Goal: Information Seeking & Learning: Check status

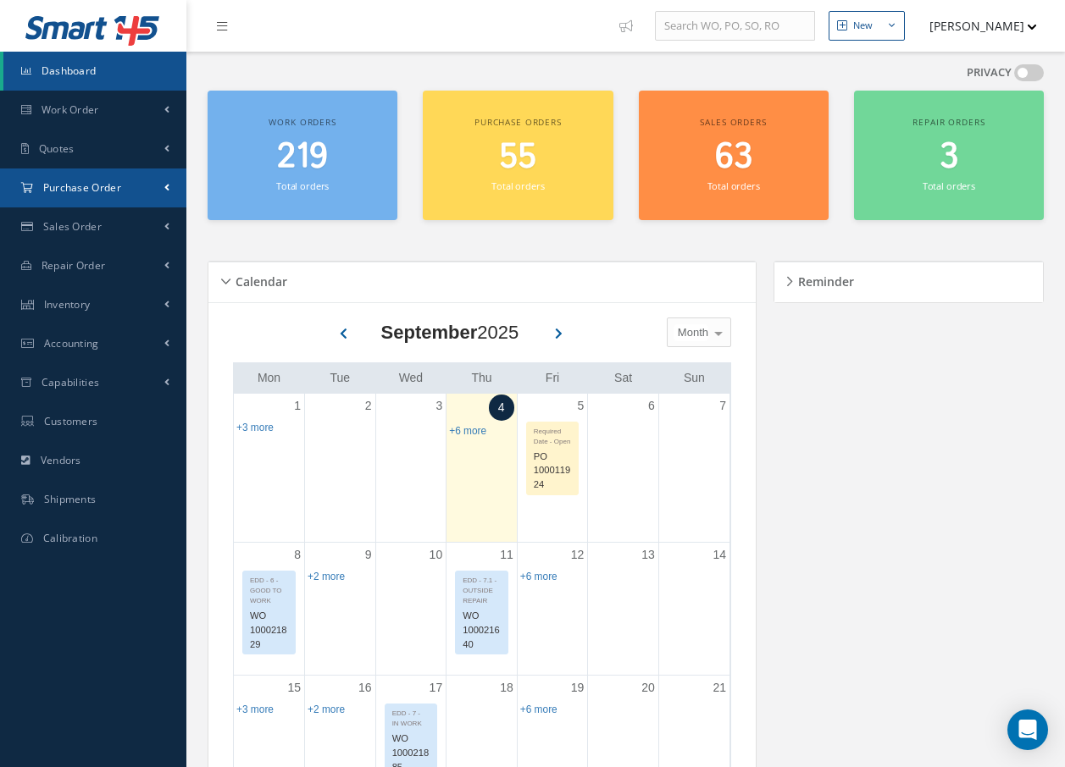
click at [76, 185] on span "Purchase Order" at bounding box center [82, 187] width 78 height 14
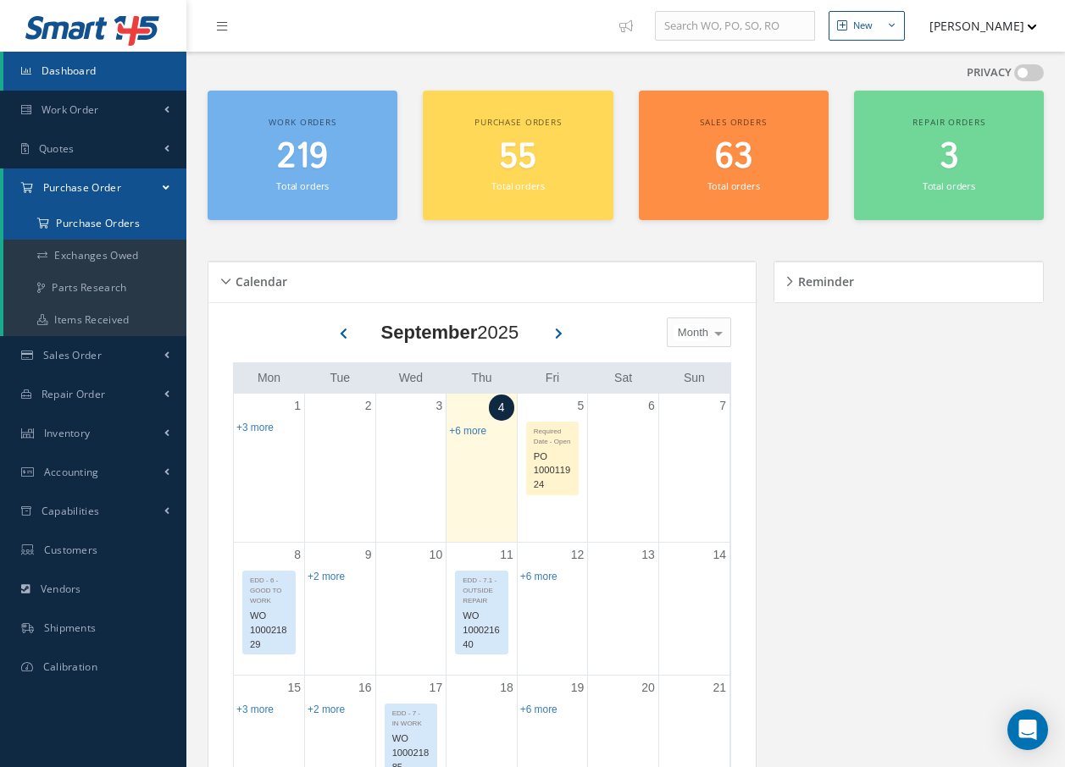
click at [83, 215] on a=1&status_id=2&status_id=3&status_id=5&collapsedFilters"] "Purchase Orders" at bounding box center [94, 223] width 183 height 32
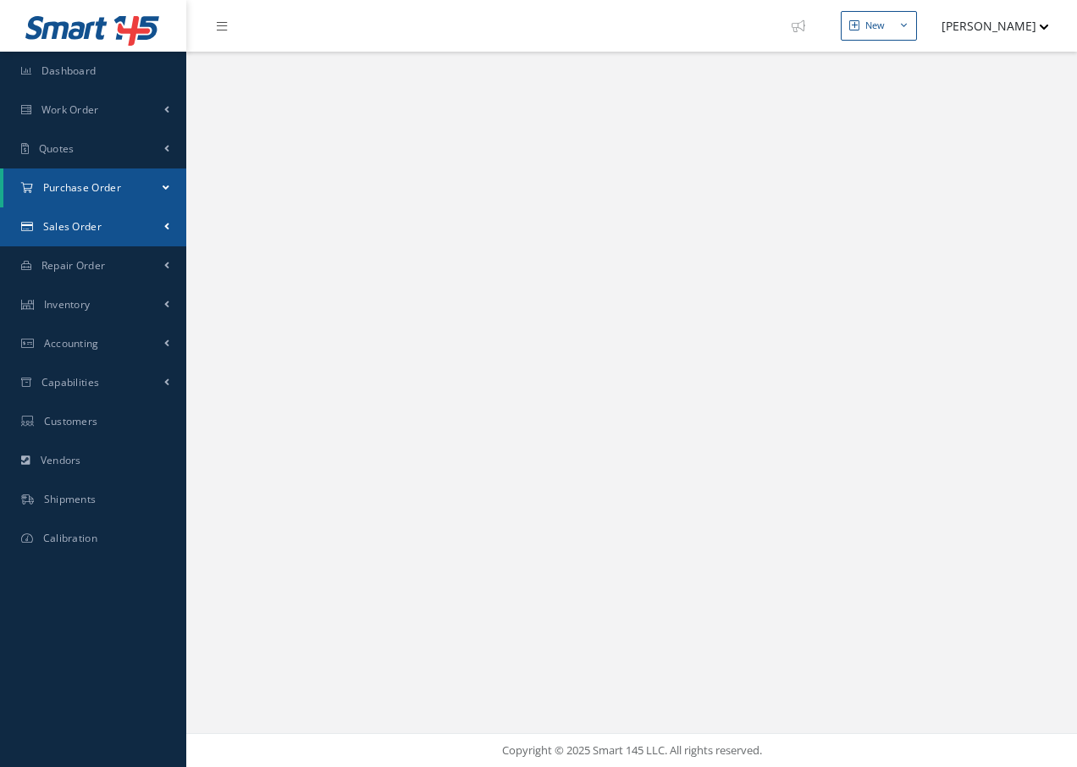
select select "25"
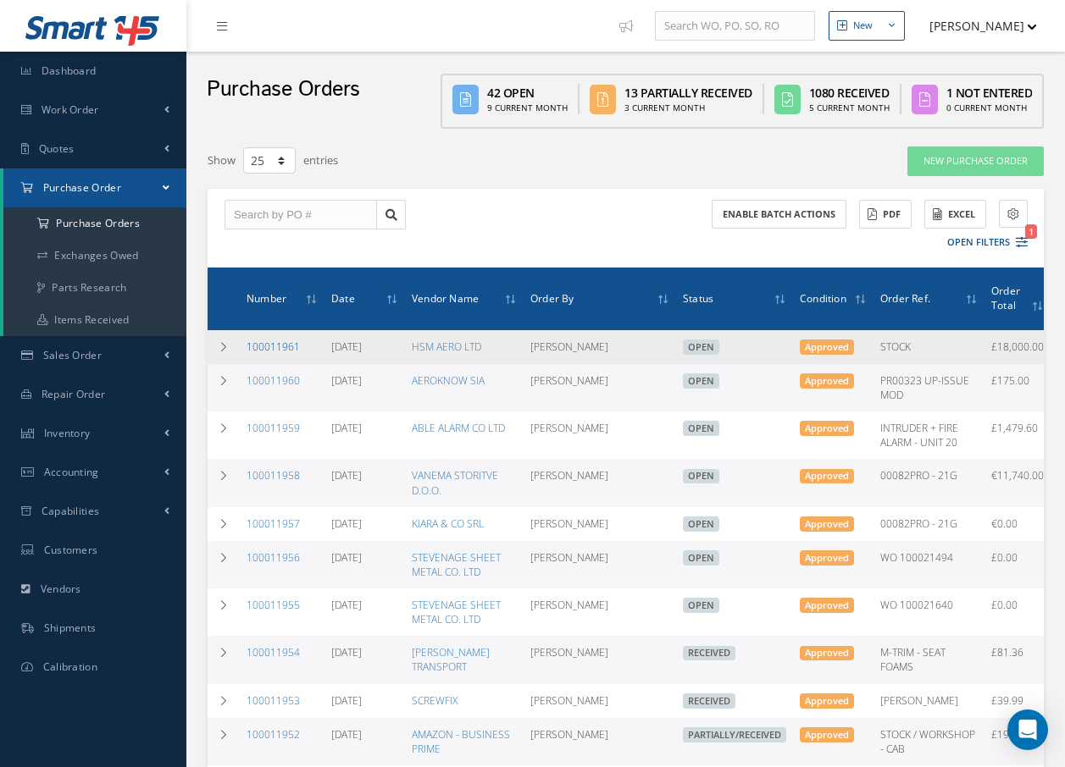
click at [285, 344] on link "100011961" at bounding box center [272, 347] width 53 height 14
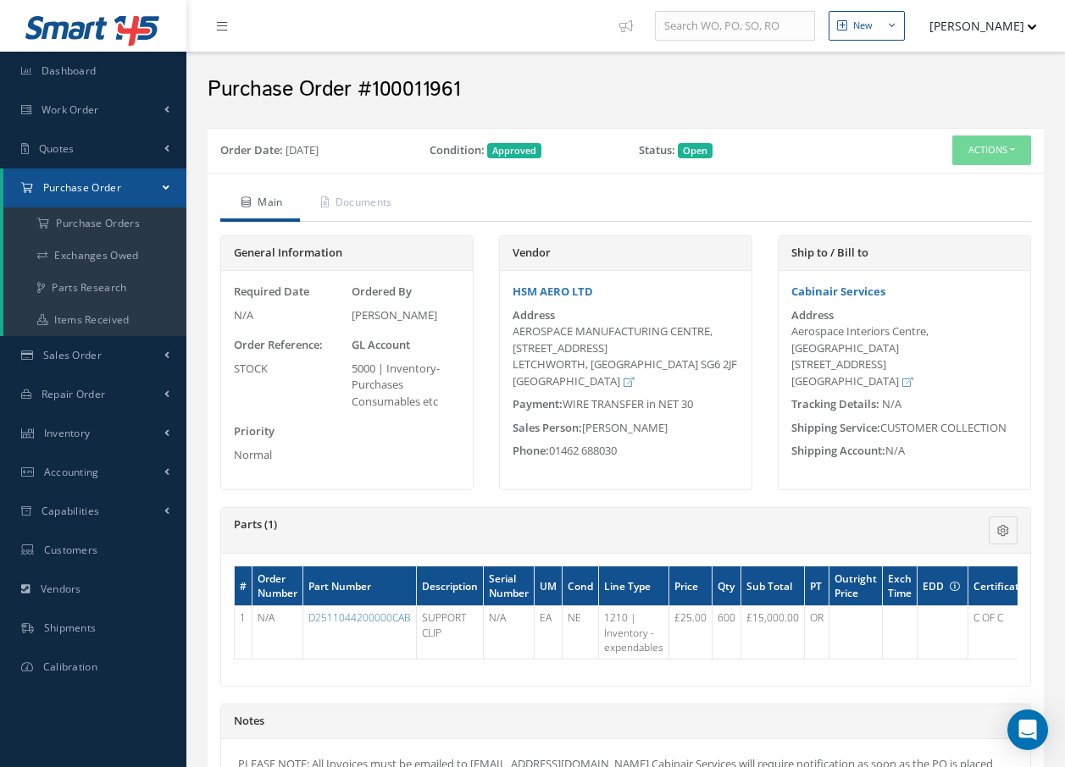
scroll to position [85, 0]
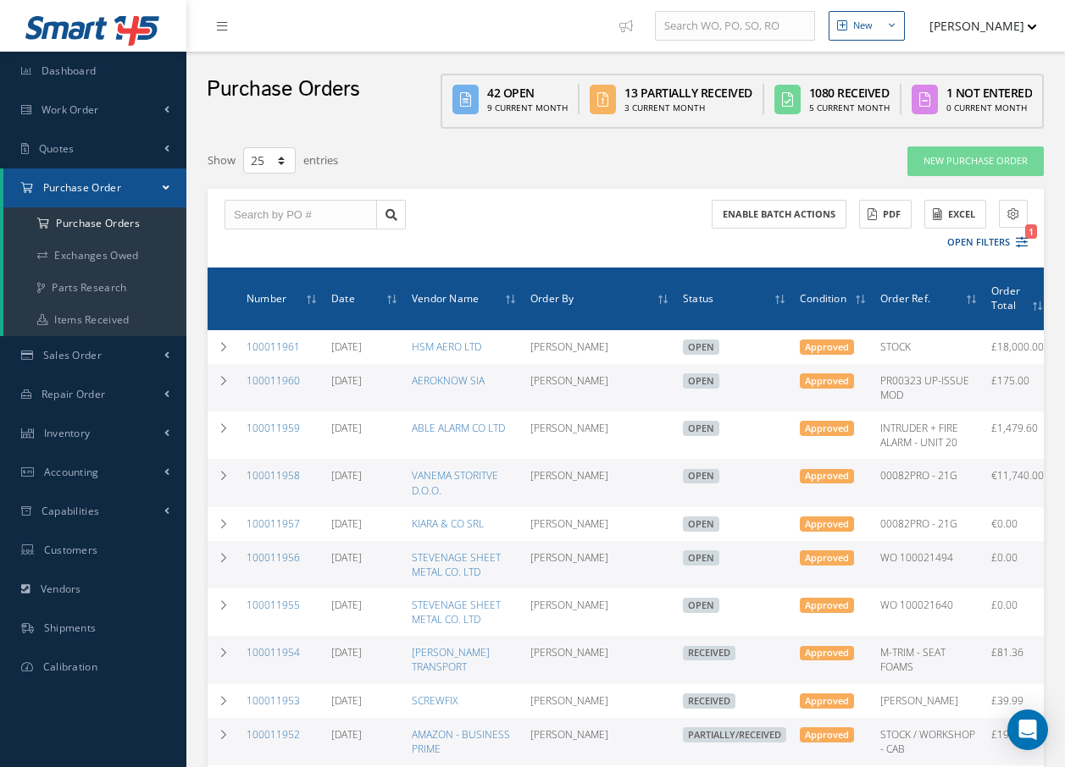
select select "25"
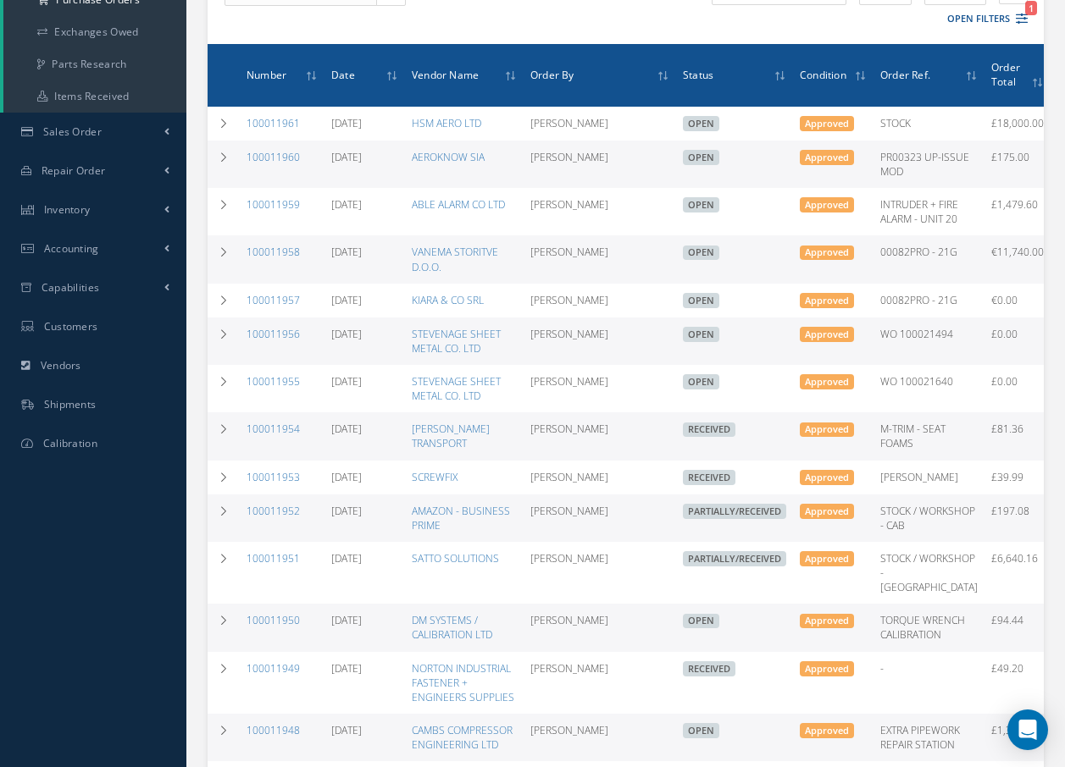
scroll to position [254, 0]
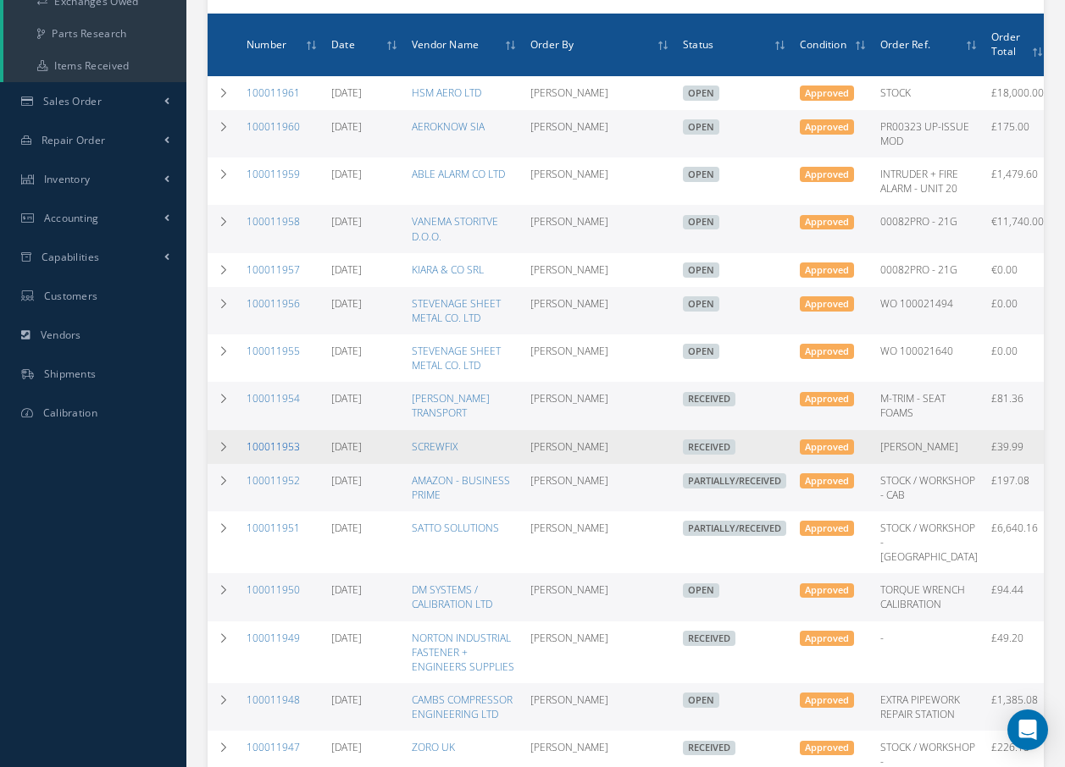
click at [257, 454] on link "100011953" at bounding box center [272, 447] width 53 height 14
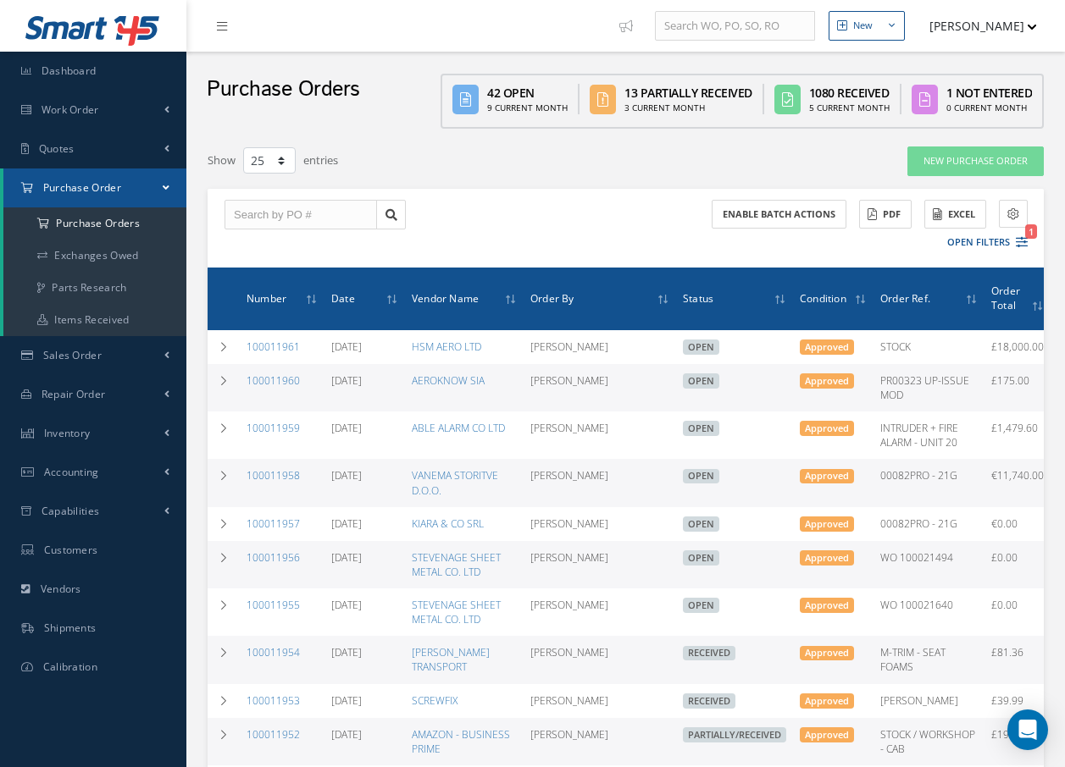
select select "25"
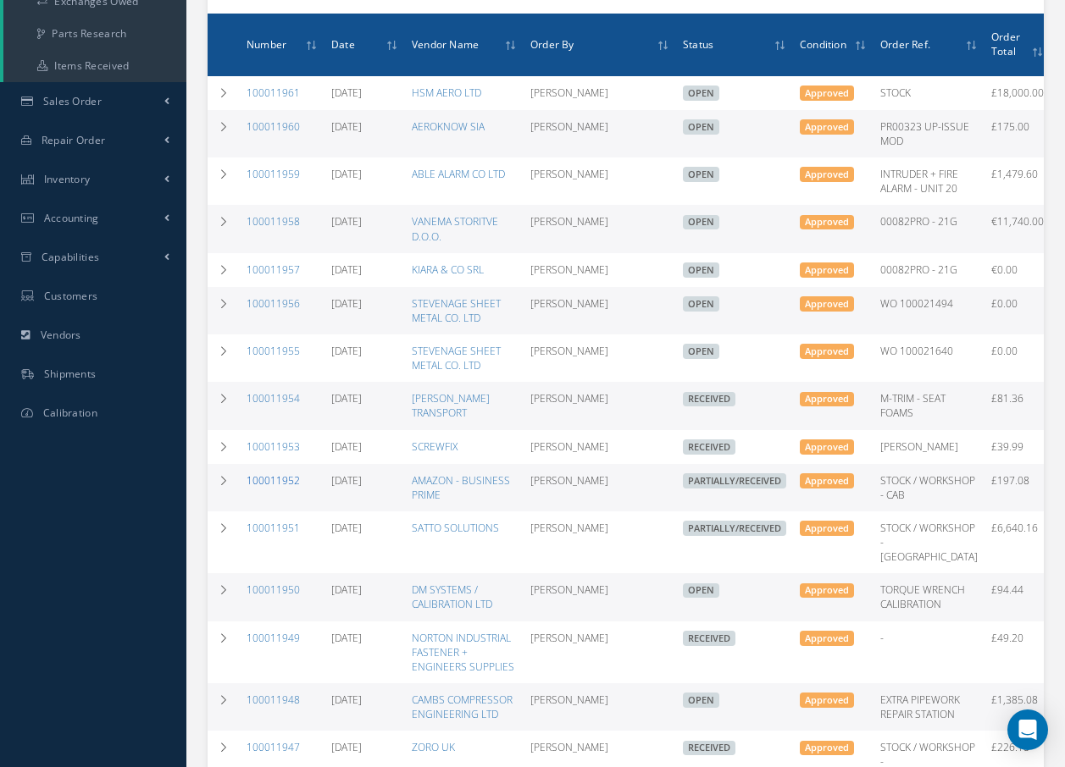
click at [275, 488] on link "100011952" at bounding box center [272, 480] width 53 height 14
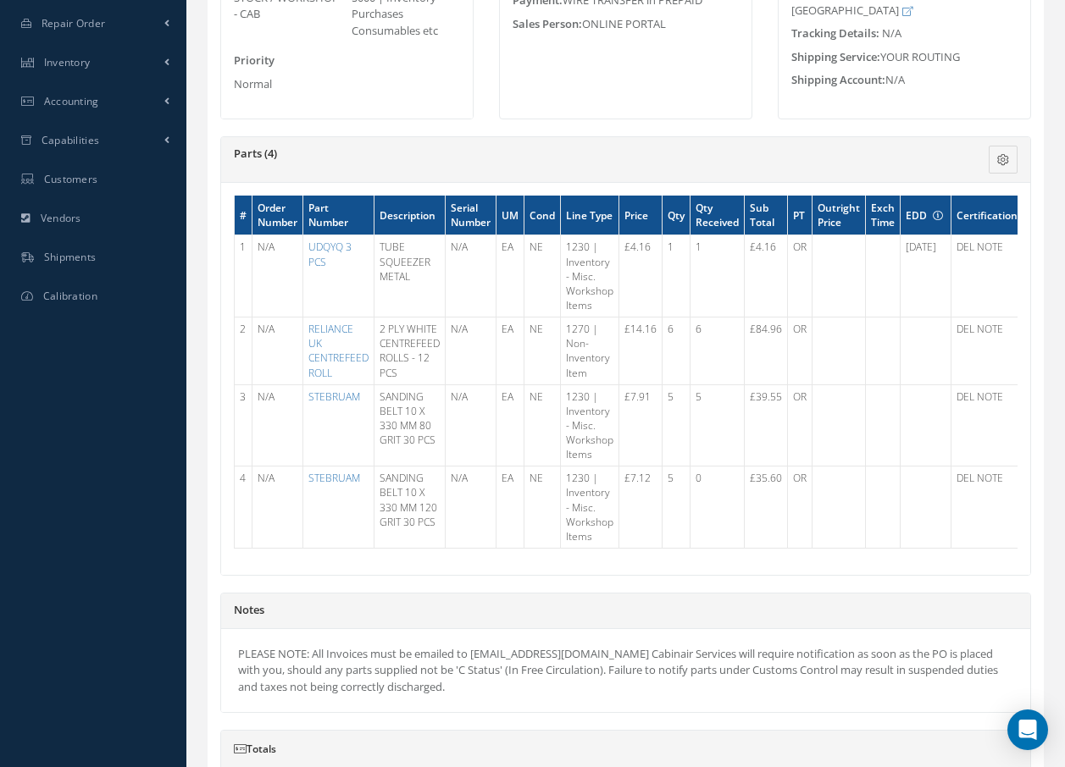
scroll to position [423, 0]
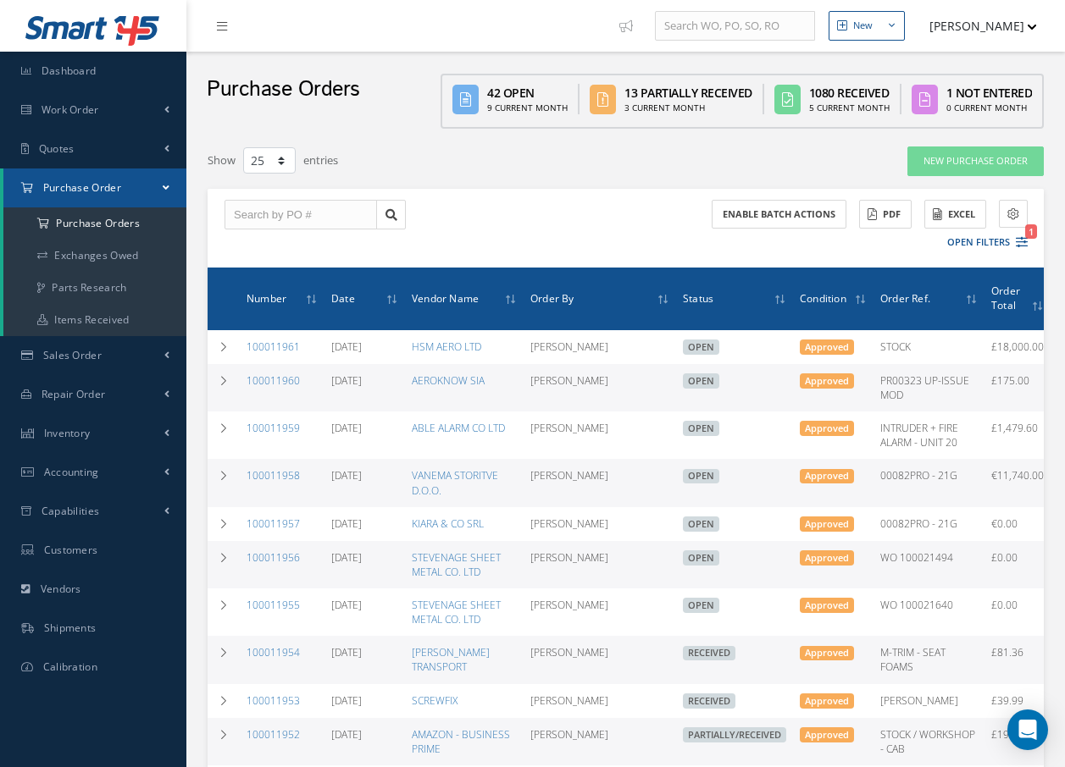
select select "25"
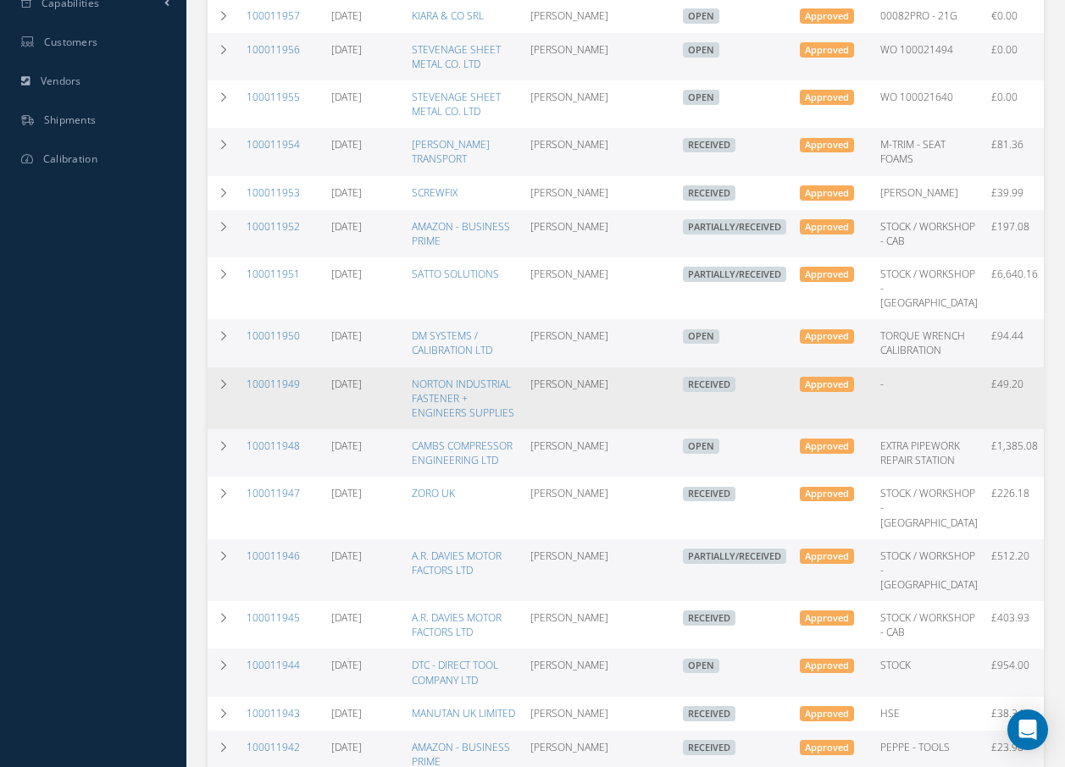
scroll to position [593, 0]
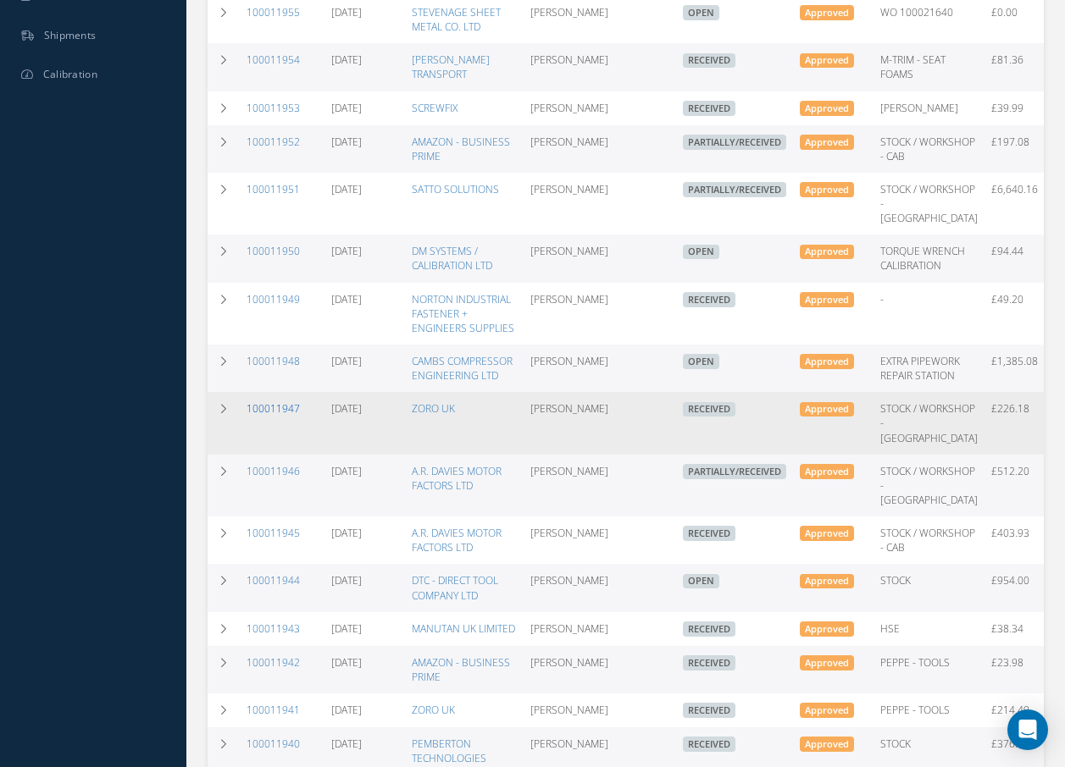
click at [270, 416] on link "100011947" at bounding box center [272, 408] width 53 height 14
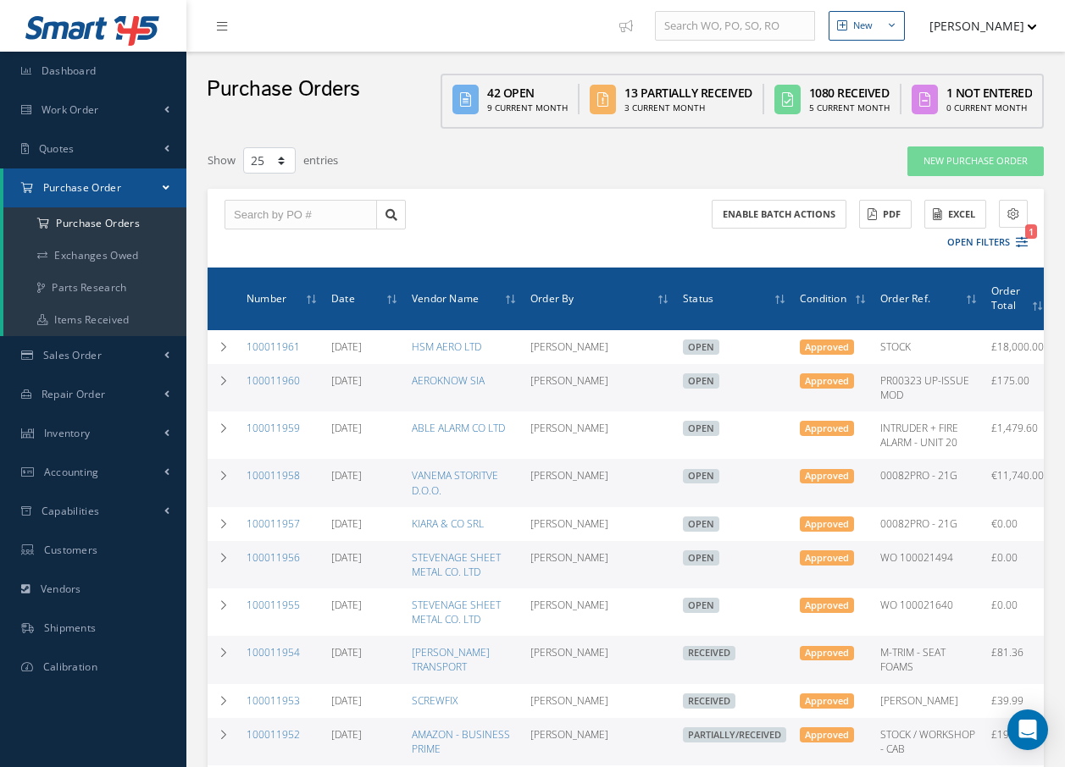
select select "25"
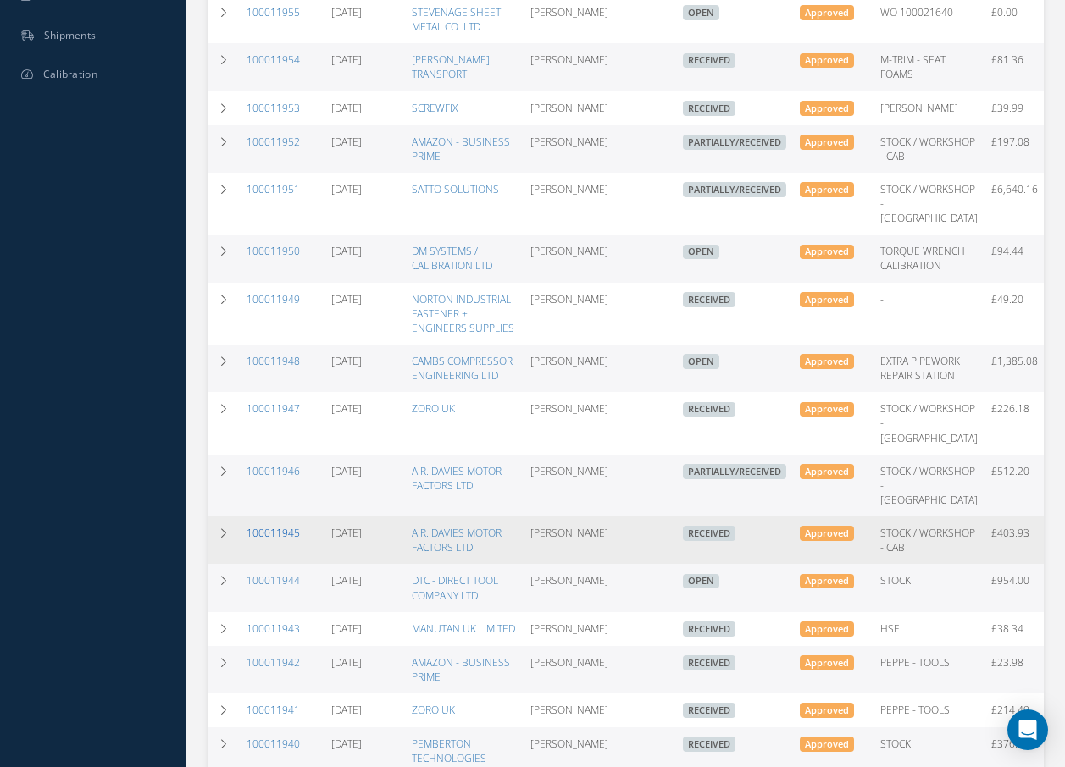
click at [258, 540] on link "100011945" at bounding box center [272, 533] width 53 height 14
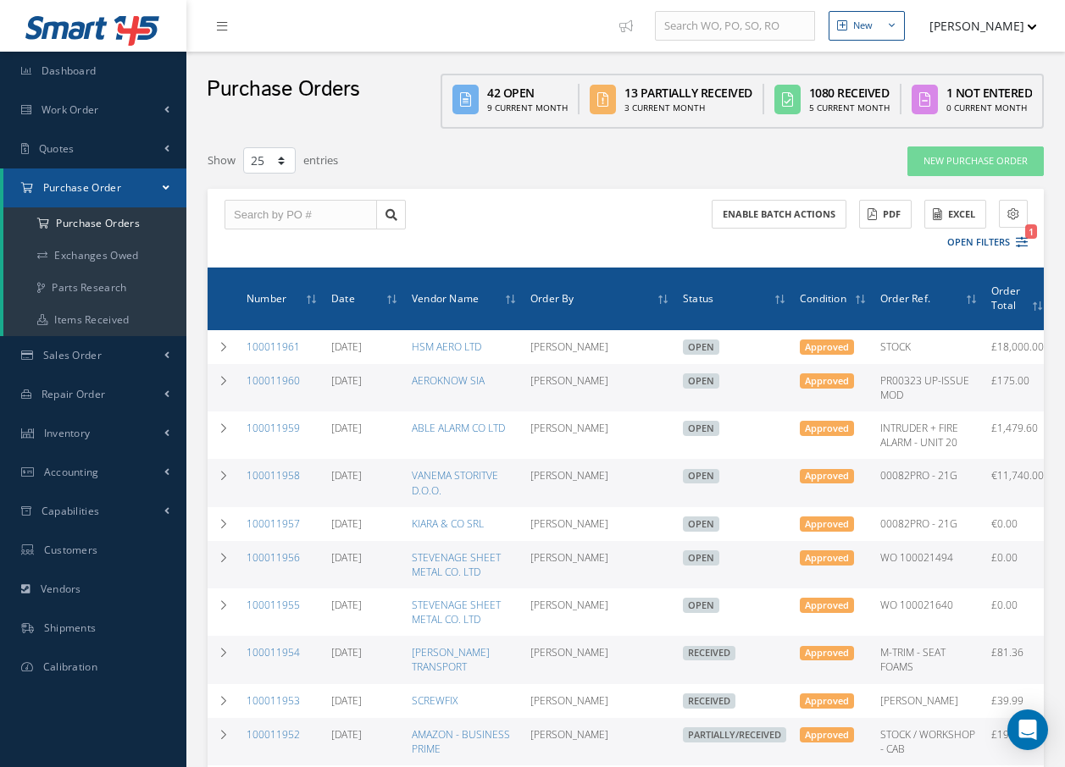
select select "25"
click at [84, 109] on span "Work Order" at bounding box center [70, 109] width 58 height 14
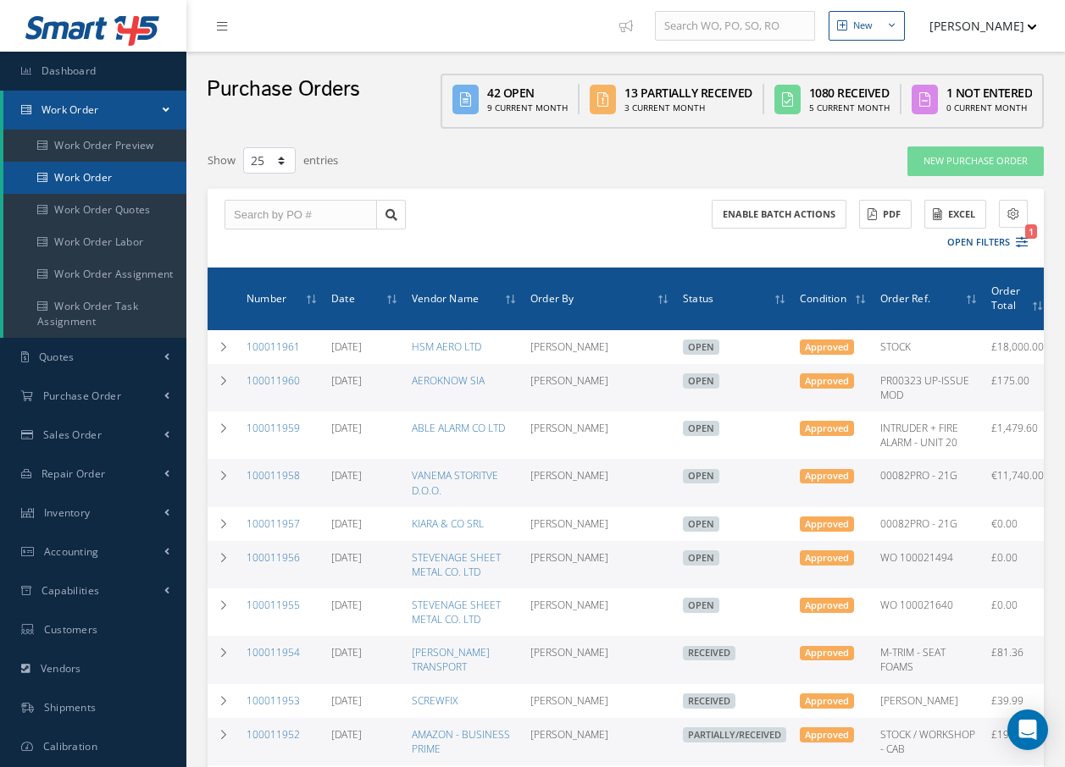
click at [86, 178] on link "Work Order" at bounding box center [94, 178] width 183 height 32
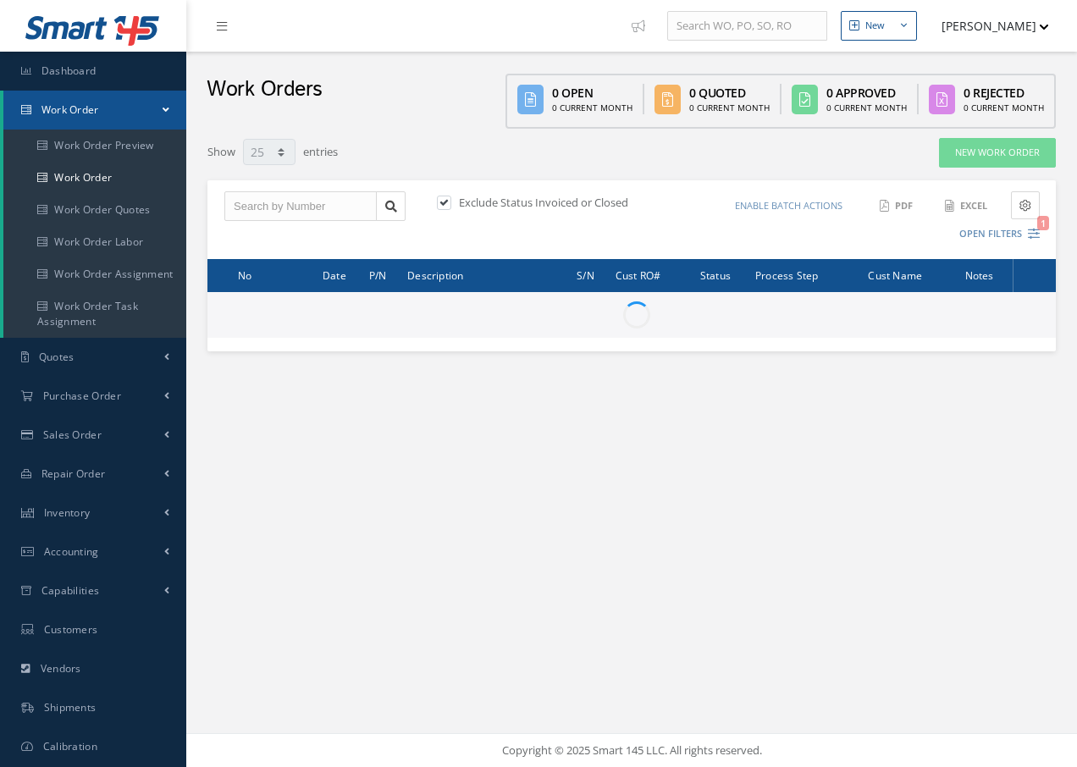
select select "25"
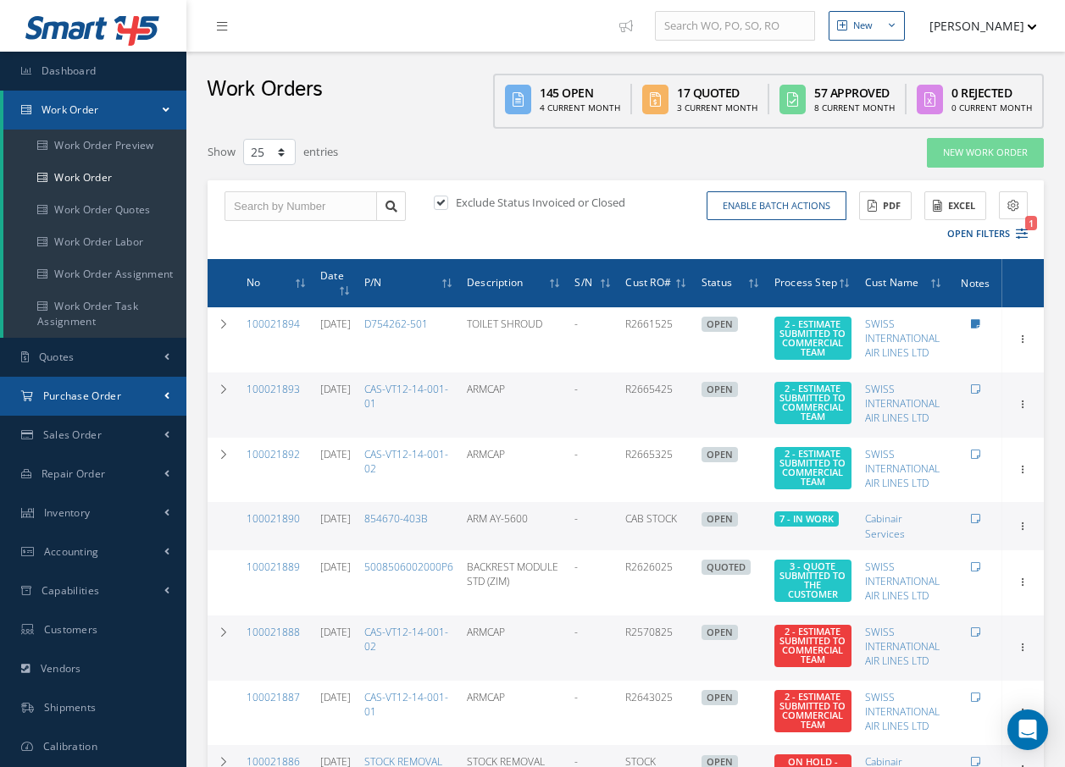
click at [118, 395] on span "Purchase Order" at bounding box center [82, 396] width 78 height 14
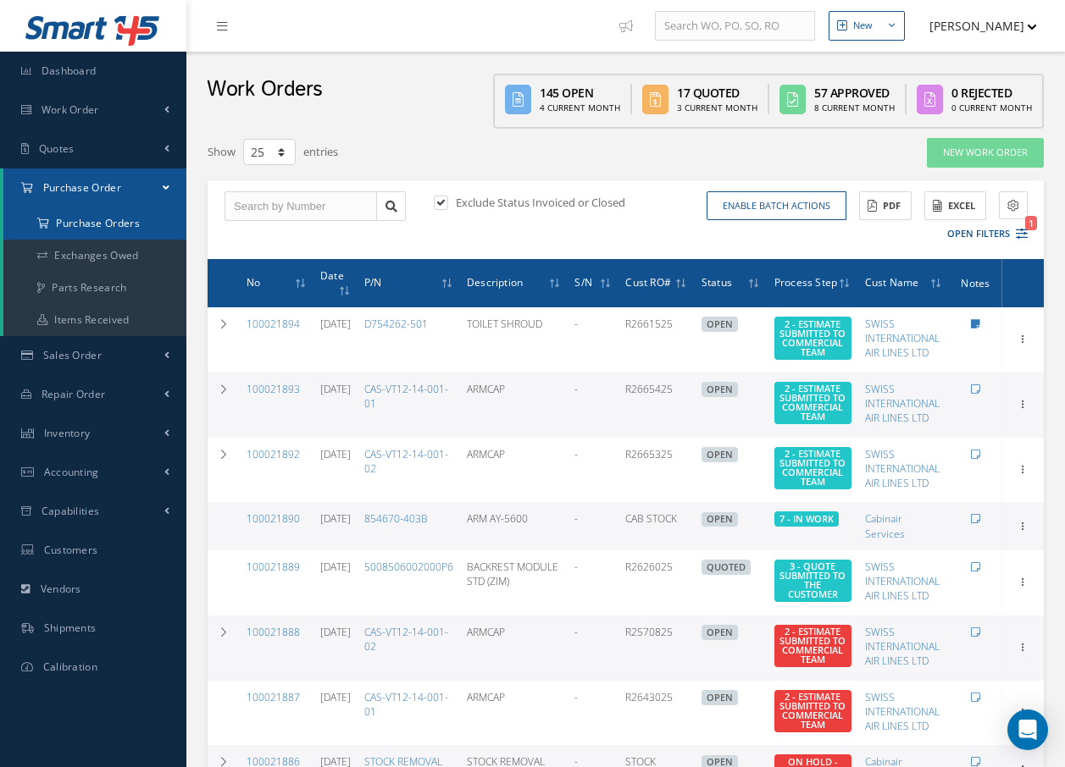
click at [123, 217] on a=1&status_id=2&status_id=3&status_id=5&collapsedFilters"] "Purchase Orders" at bounding box center [94, 223] width 183 height 32
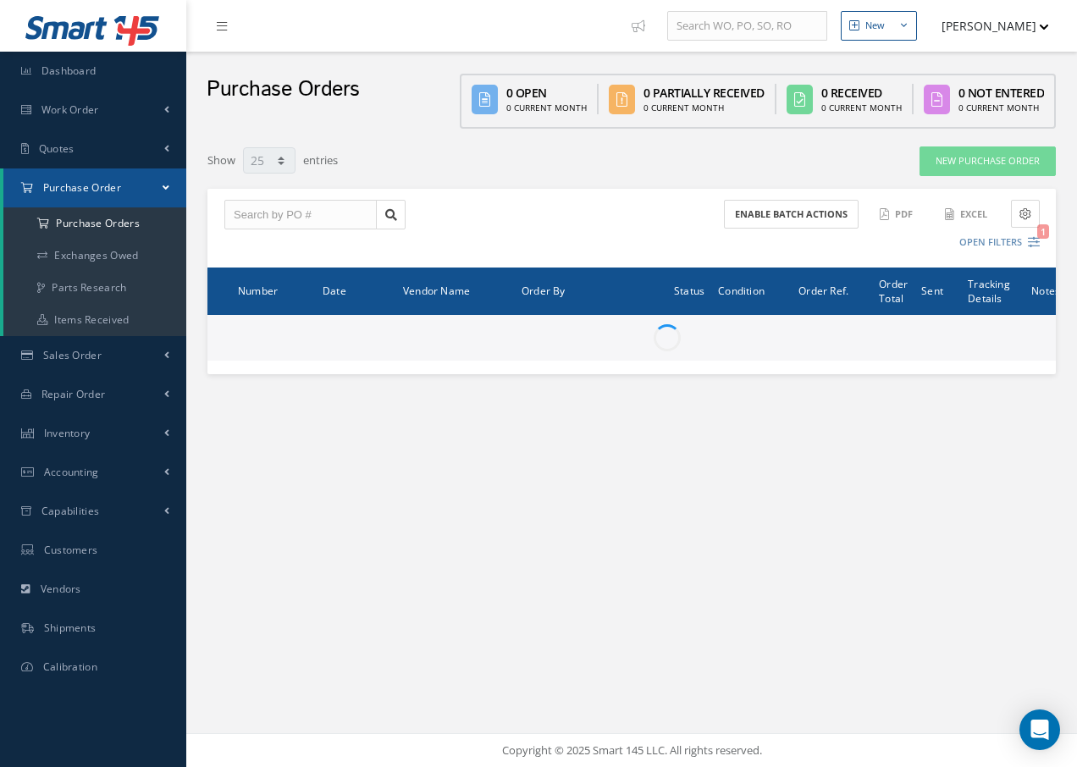
select select "25"
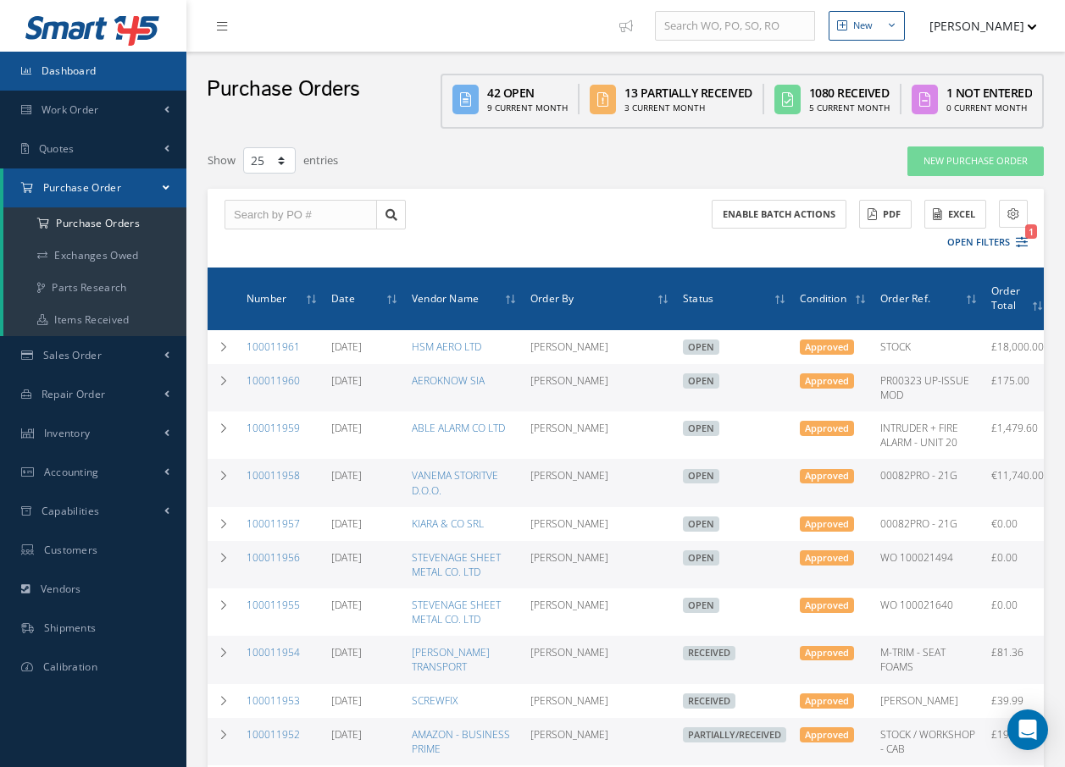
click at [70, 75] on span "Dashboard" at bounding box center [68, 71] width 55 height 14
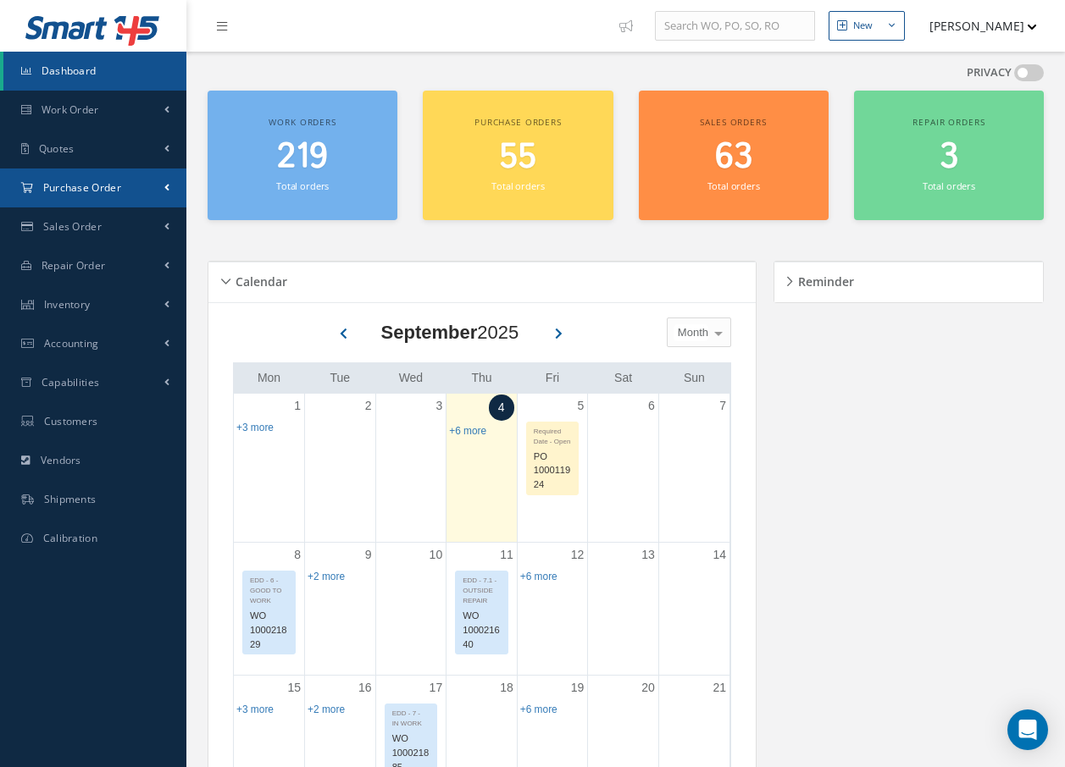
click at [37, 188] on link "Purchase Order" at bounding box center [93, 188] width 186 height 39
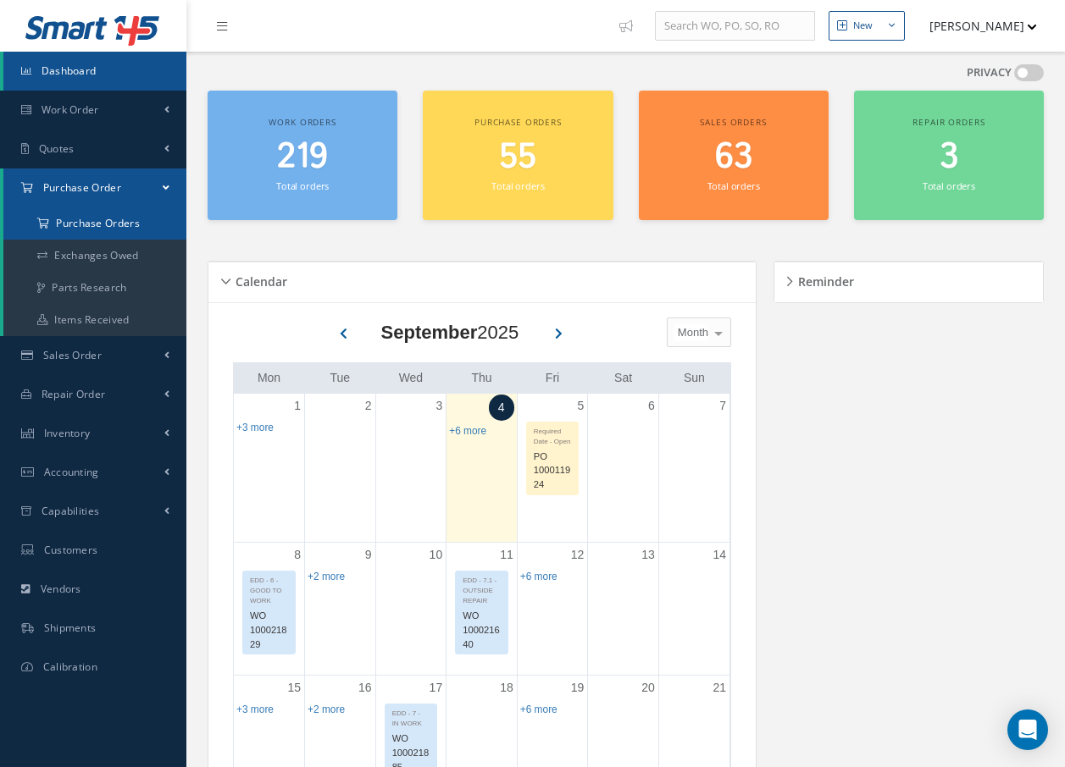
click at [38, 228] on icon at bounding box center [43, 224] width 12 height 10
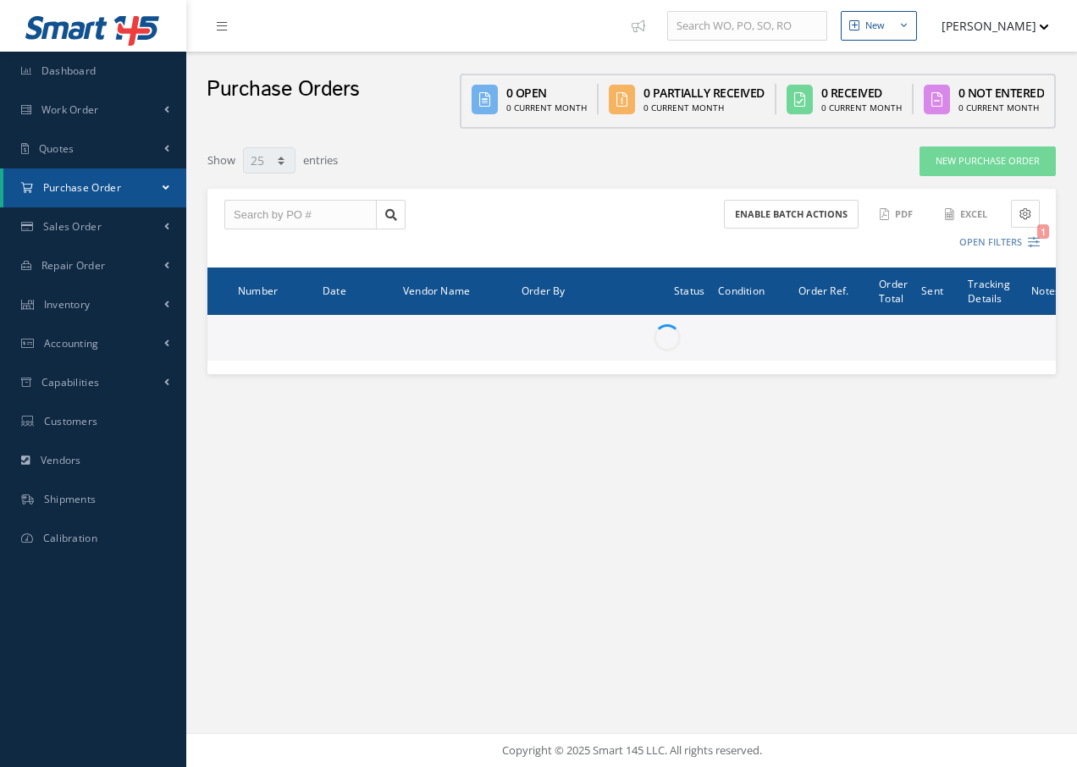
select select "25"
